Goal: Information Seeking & Learning: Learn about a topic

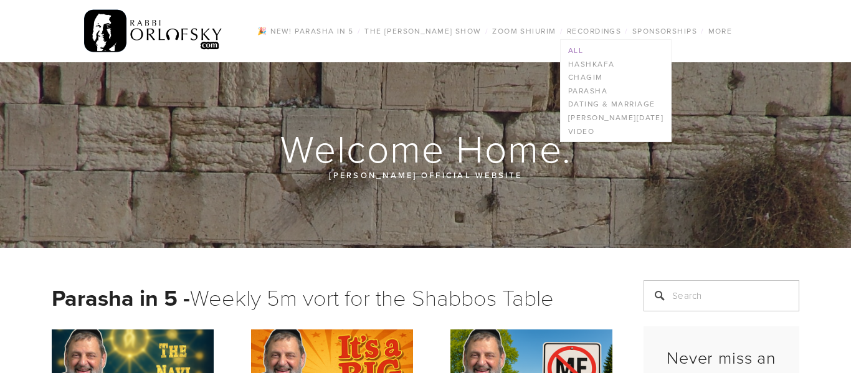
click at [572, 52] on link "All" at bounding box center [616, 51] width 110 height 14
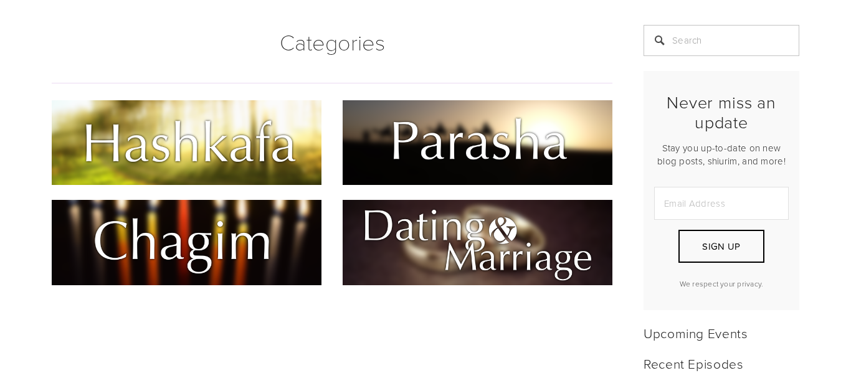
scroll to position [306, 0]
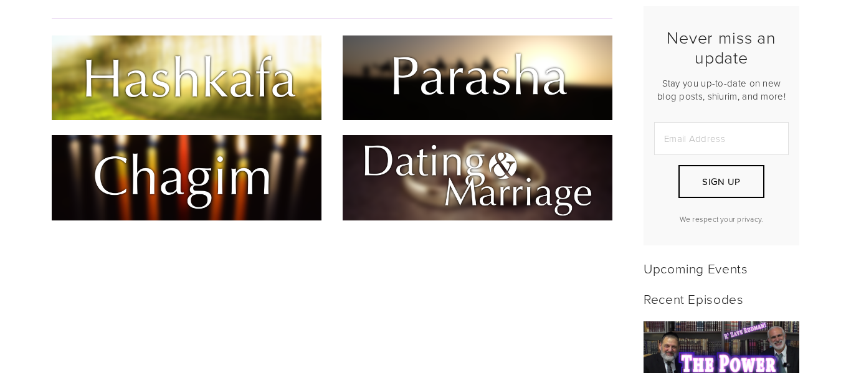
click at [248, 105] on img at bounding box center [187, 77] width 270 height 85
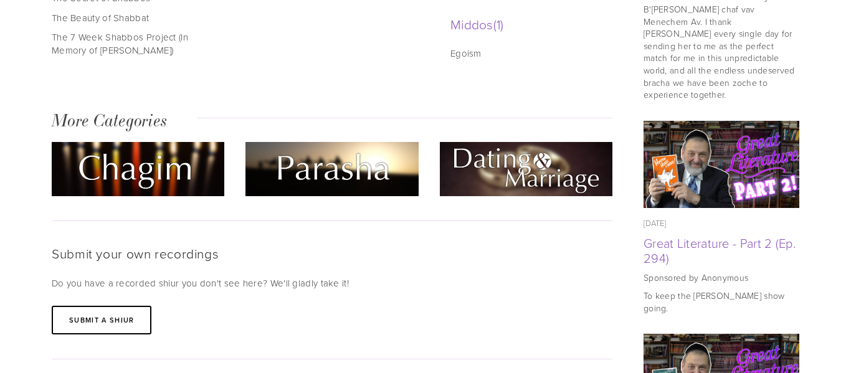
scroll to position [715, 0]
